Goal: Task Accomplishment & Management: Manage account settings

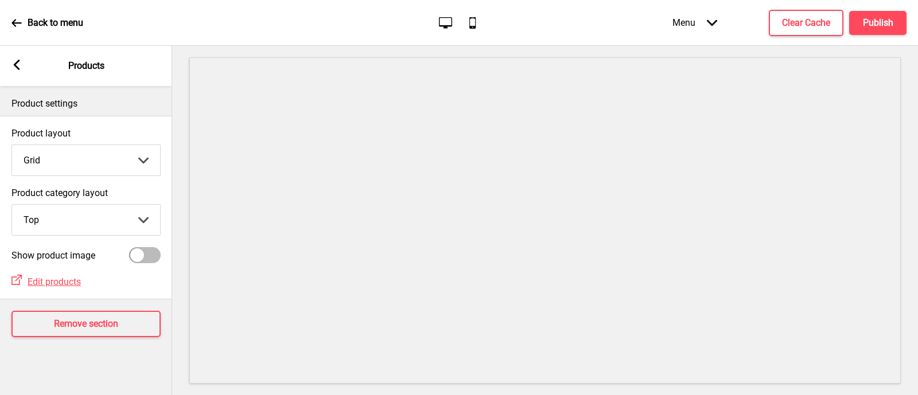
click at [122, 159] on select "Grid List" at bounding box center [86, 160] width 148 height 30
click at [139, 119] on div "Product layout Grid Grid List Arrow down Product category layout Top Top Side A…" at bounding box center [86, 208] width 172 height 184
drag, startPoint x: 63, startPoint y: 166, endPoint x: 60, endPoint y: 172, distance: 5.9
click at [63, 167] on select "Grid List" at bounding box center [86, 160] width 148 height 30
select select "list"
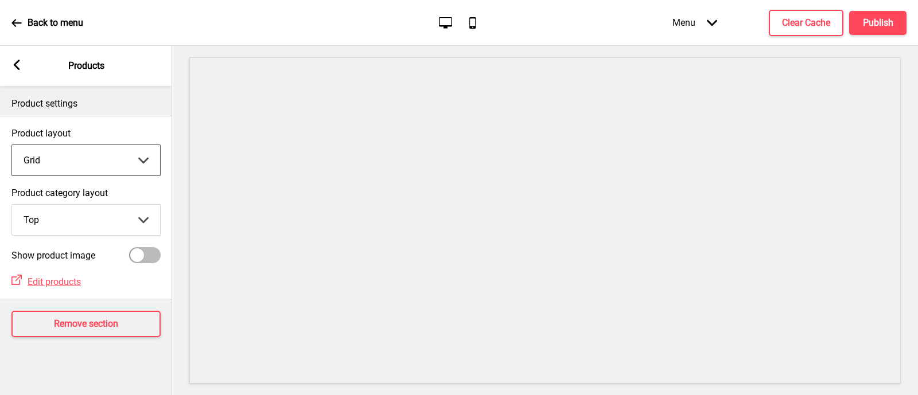
click at [12, 145] on select "Grid List" at bounding box center [86, 160] width 148 height 30
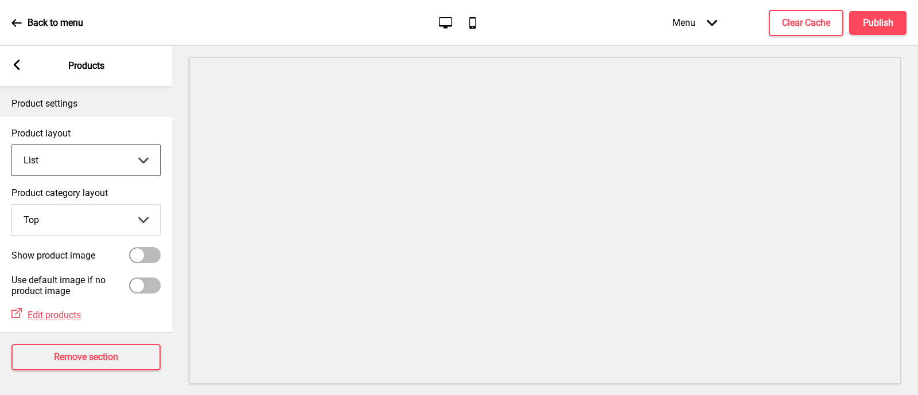
click at [149, 251] on div at bounding box center [145, 255] width 32 height 16
checkbox input "true"
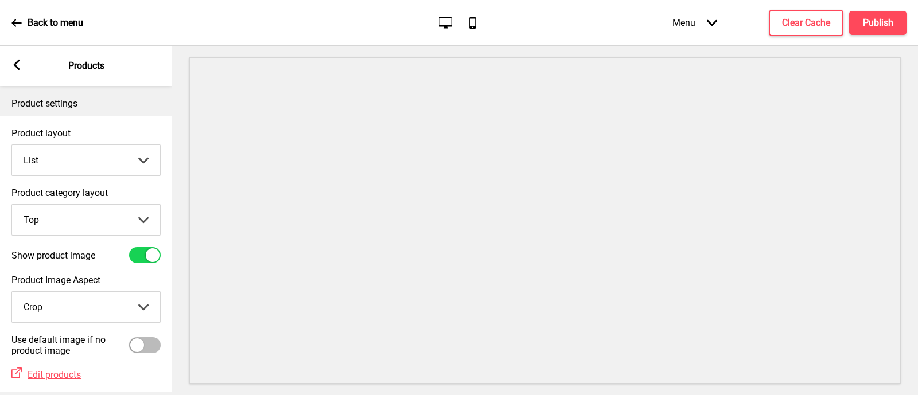
click at [105, 158] on select "Grid List" at bounding box center [86, 160] width 148 height 30
click at [12, 145] on select "Grid List" at bounding box center [86, 160] width 148 height 30
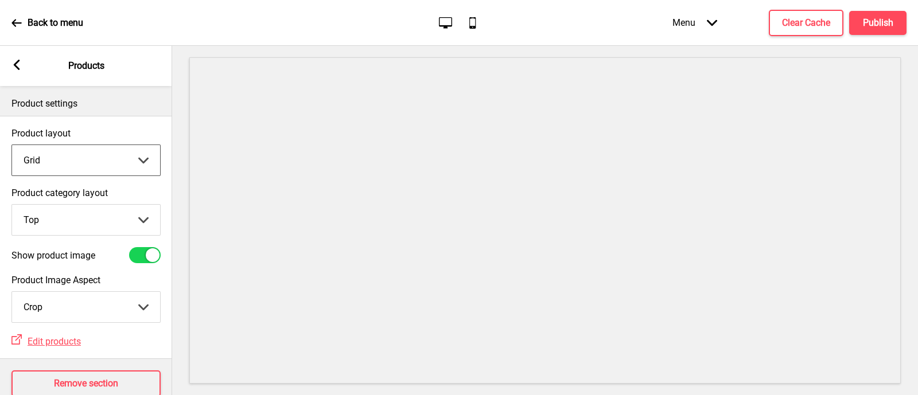
click at [99, 164] on select "Grid List" at bounding box center [86, 160] width 148 height 30
click at [12, 145] on select "Grid List" at bounding box center [86, 160] width 148 height 30
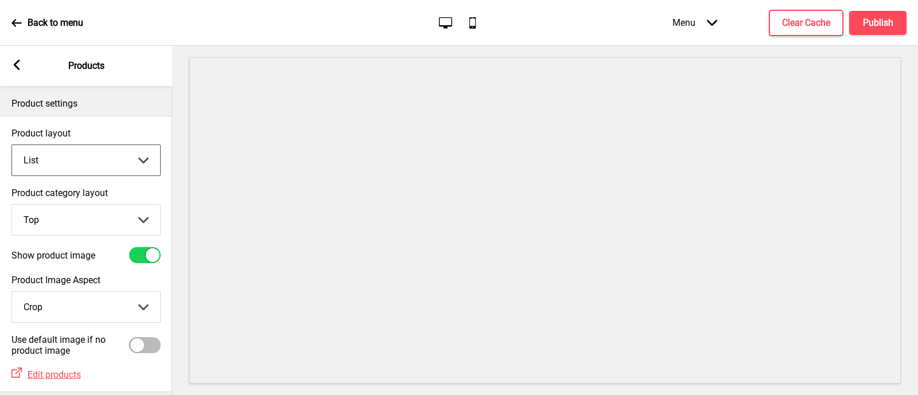
click at [123, 170] on select "Grid List" at bounding box center [86, 160] width 148 height 30
click at [12, 145] on select "Grid List" at bounding box center [86, 160] width 148 height 30
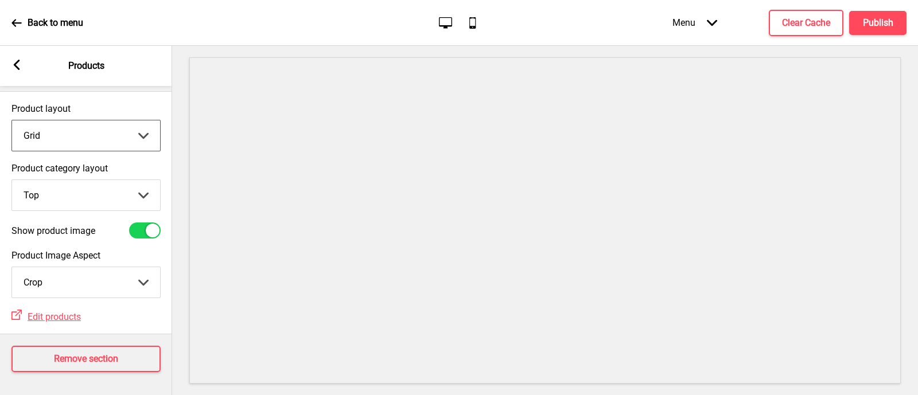
scroll to position [35, 0]
click at [875, 20] on h4 "Publish" at bounding box center [878, 23] width 30 height 13
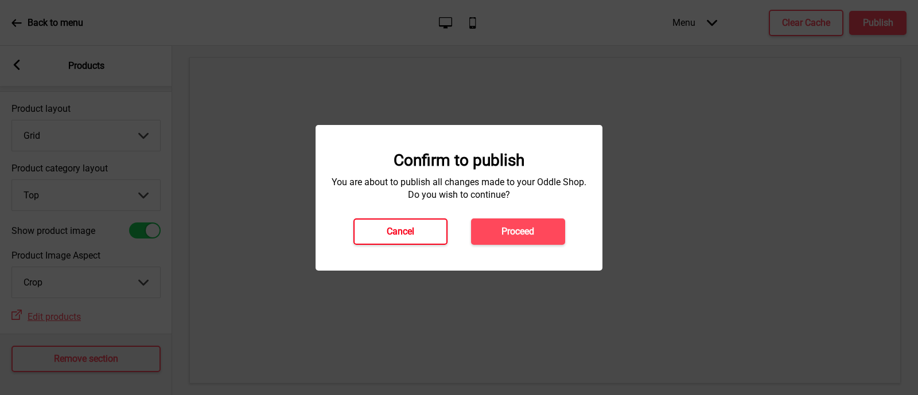
click at [420, 231] on button "Cancel" at bounding box center [401, 232] width 94 height 26
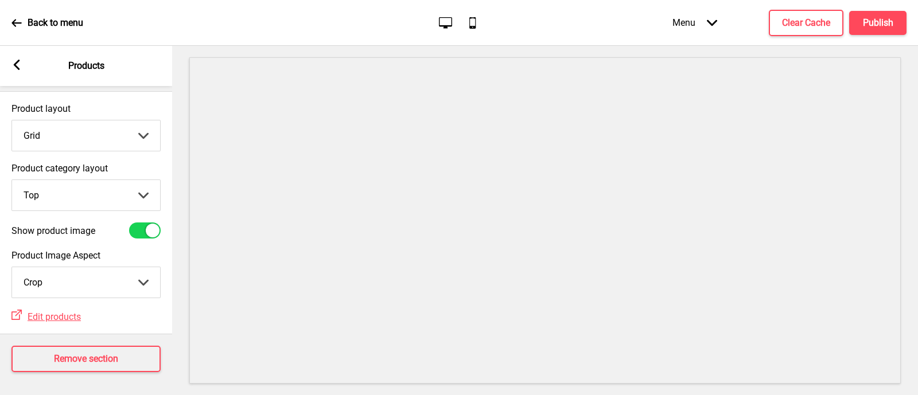
drag, startPoint x: 100, startPoint y: 123, endPoint x: 97, endPoint y: 139, distance: 16.3
click at [100, 122] on select "Grid List" at bounding box center [86, 136] width 148 height 30
select select "list"
click at [12, 121] on select "Grid List" at bounding box center [86, 136] width 148 height 30
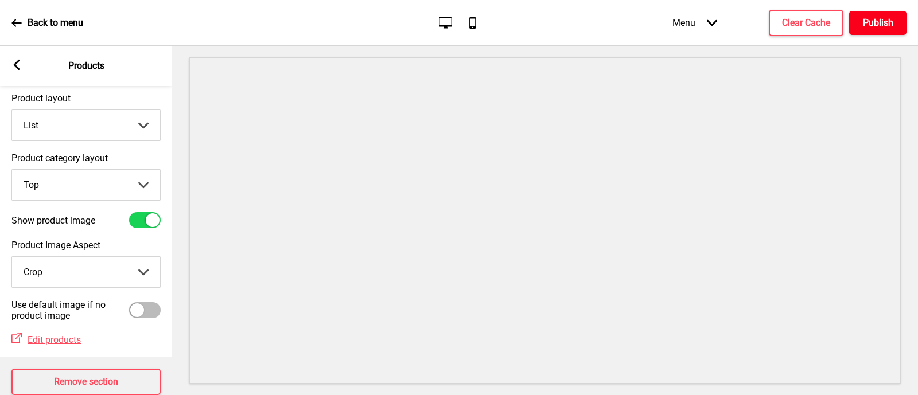
click at [878, 21] on h4 "Publish" at bounding box center [878, 23] width 30 height 13
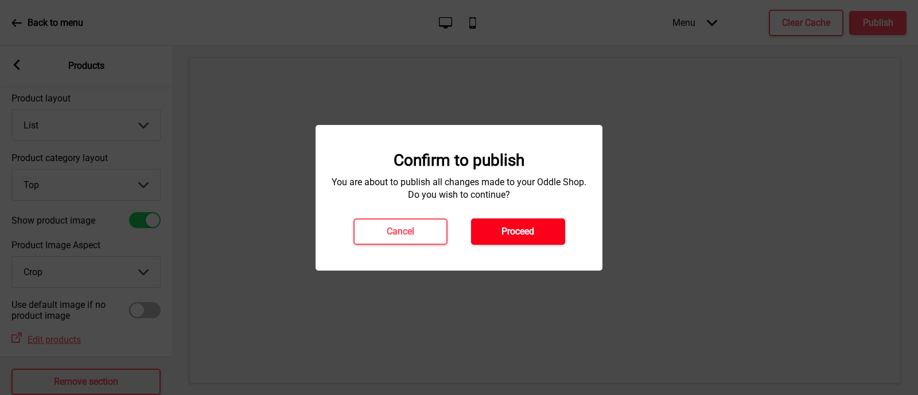
click at [528, 226] on h4 "Proceed" at bounding box center [518, 232] width 33 height 13
